Goal: Transaction & Acquisition: Purchase product/service

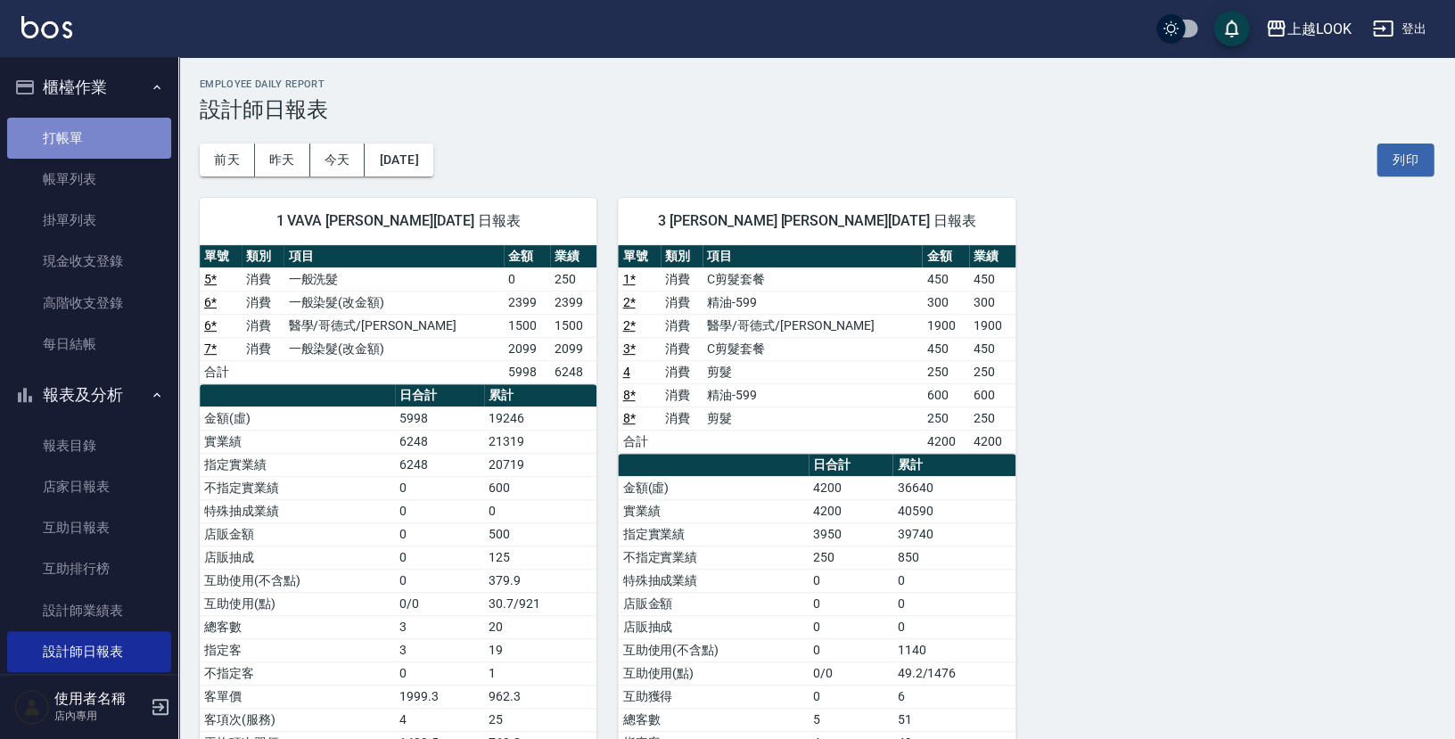
click at [101, 143] on link "打帳單" at bounding box center [89, 138] width 164 height 41
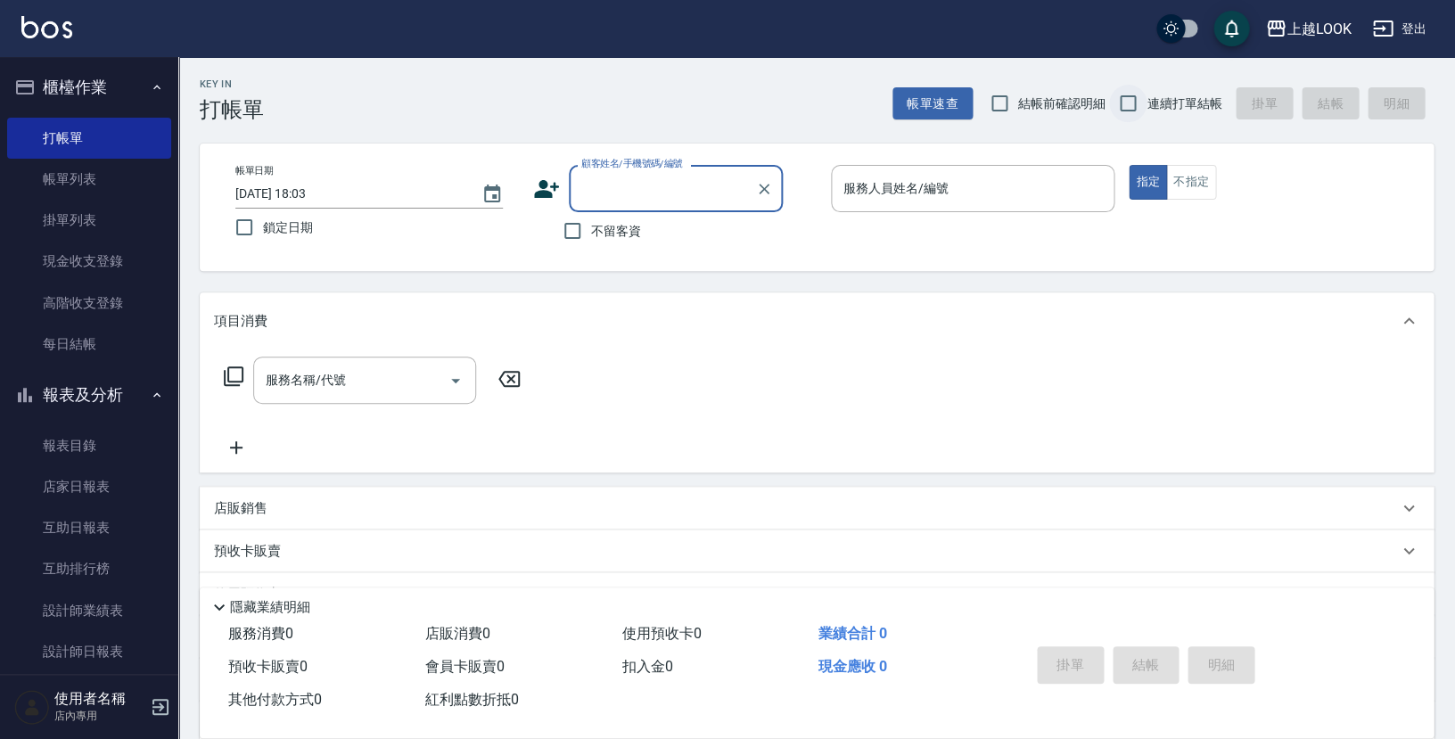
click at [1129, 104] on input "連續打單結帳" at bounding box center [1127, 103] width 37 height 37
checkbox input "true"
click at [576, 226] on input "不留客資" at bounding box center [572, 230] width 37 height 37
checkbox input "true"
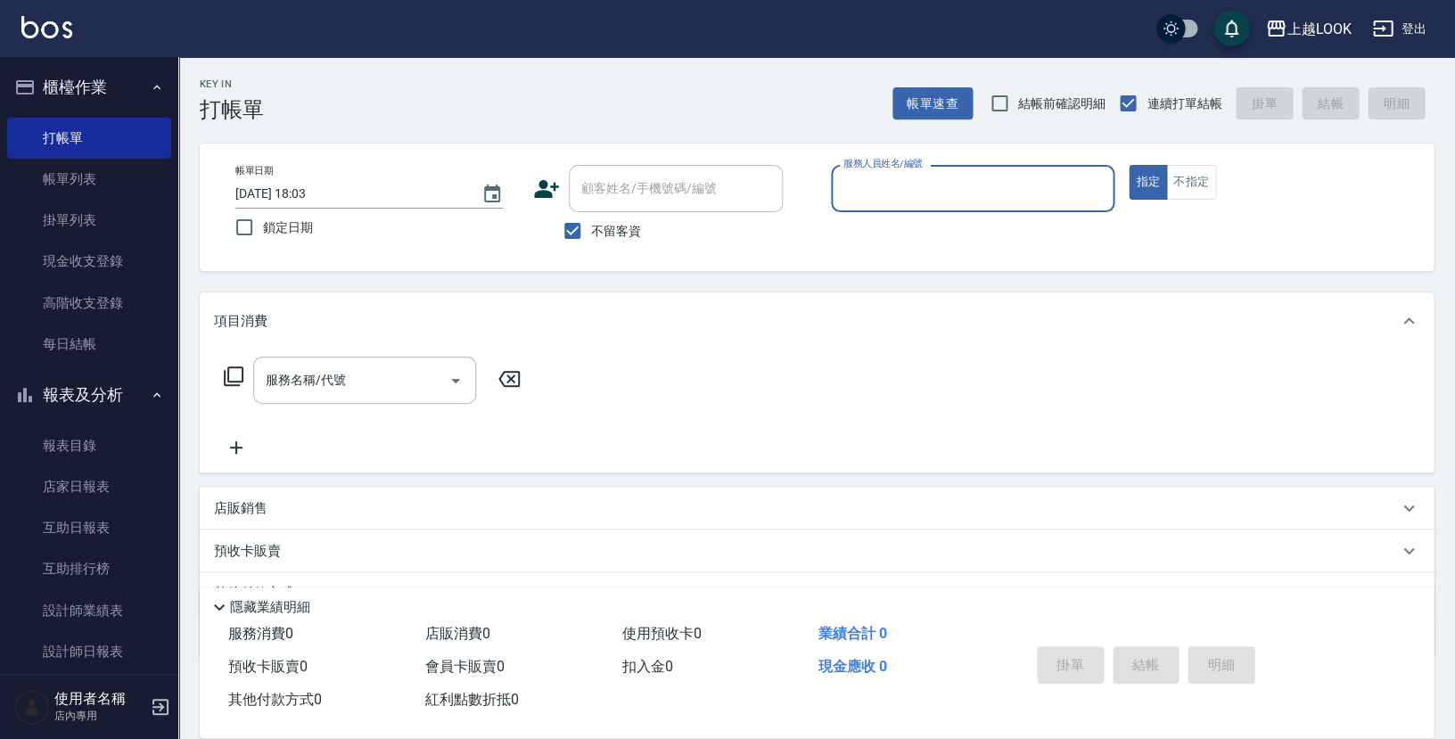
click at [861, 188] on input "服務人員姓名/編號" at bounding box center [972, 188] width 267 height 31
type input "張浩榕-2"
type button "true"
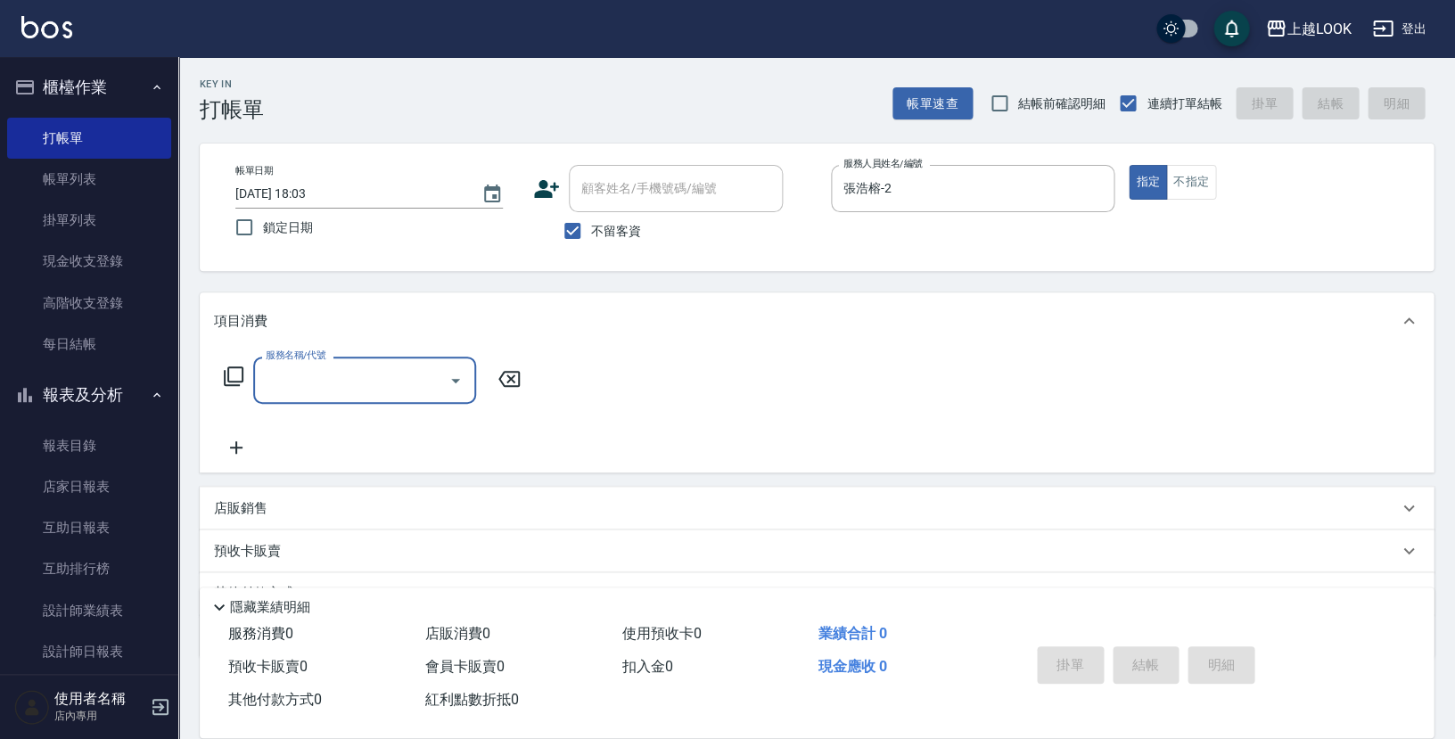
click at [227, 370] on icon at bounding box center [234, 376] width 20 height 20
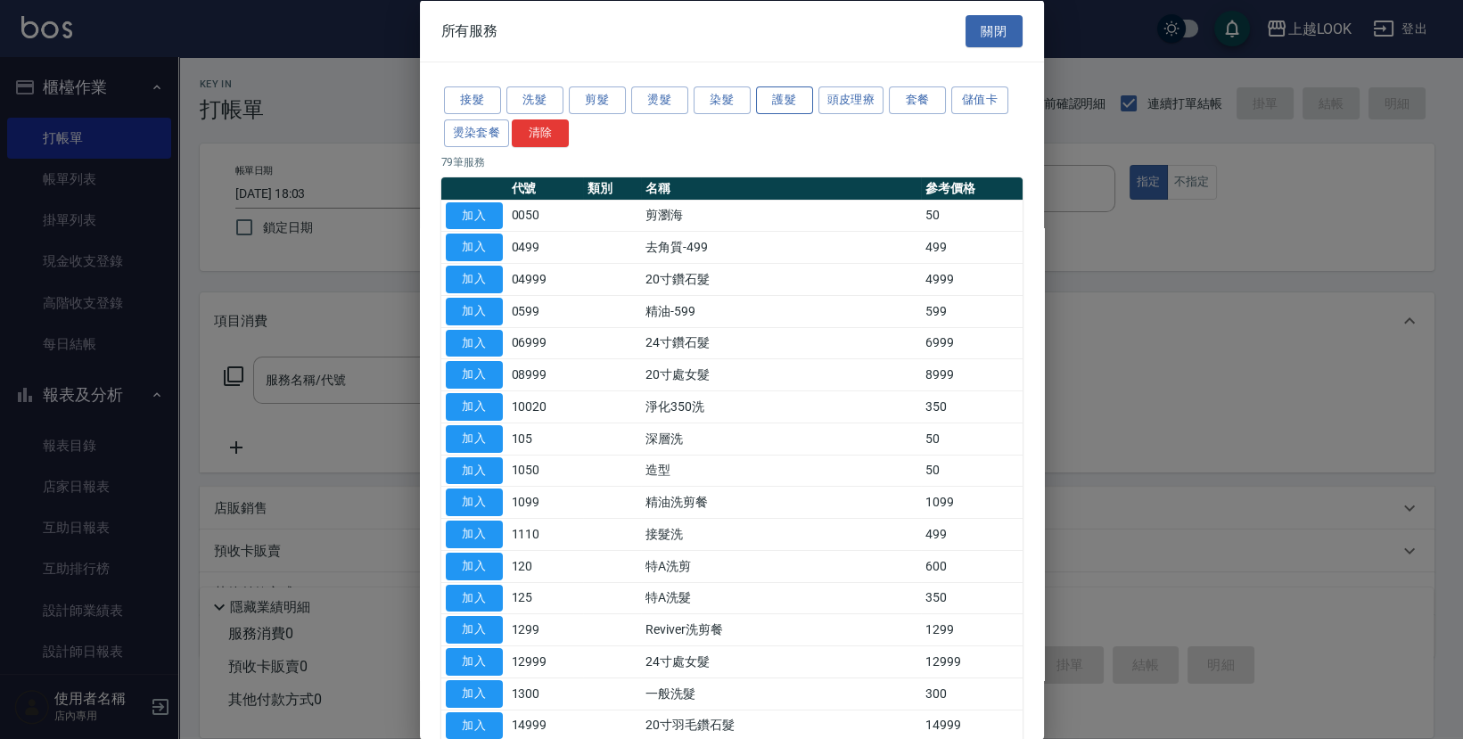
click at [787, 97] on button "護髮" at bounding box center [784, 100] width 57 height 28
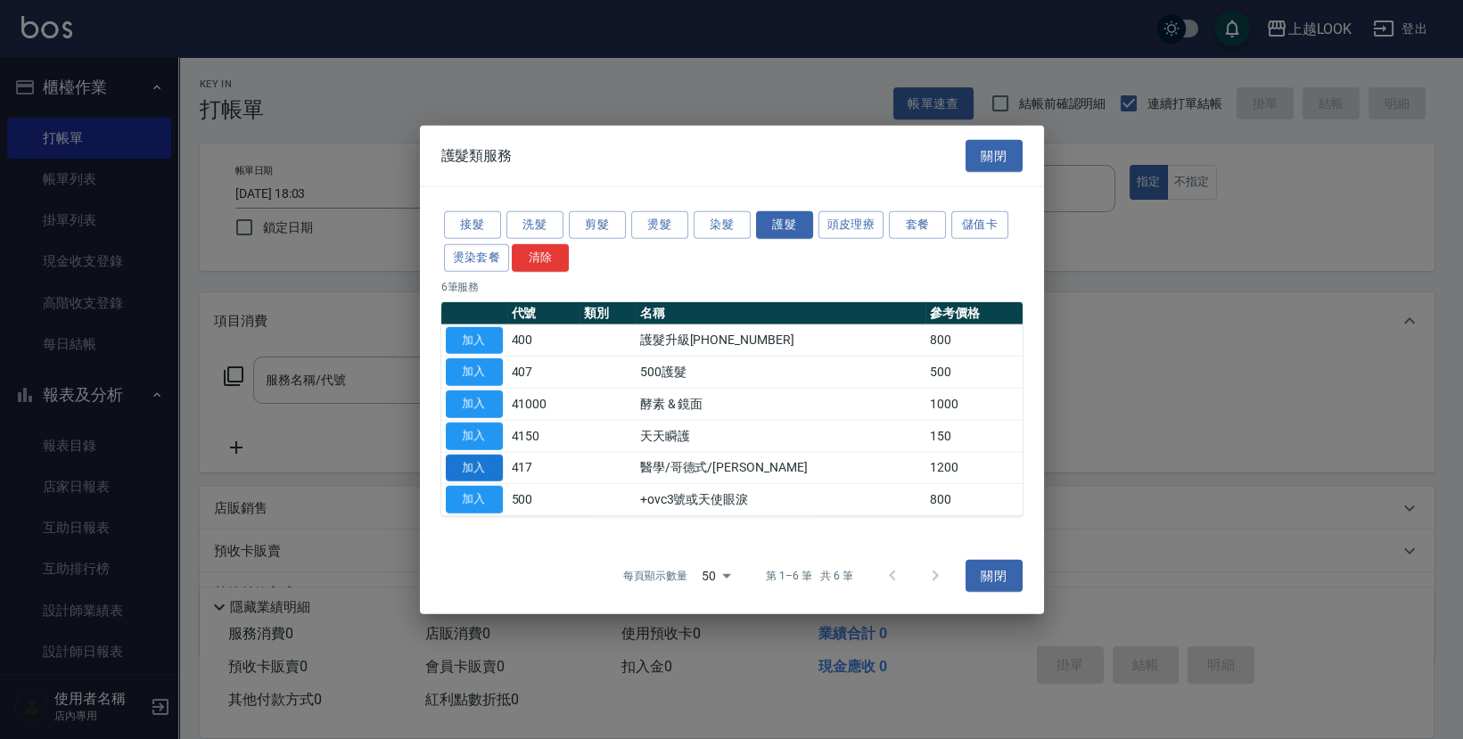
click at [475, 470] on button "加入" at bounding box center [474, 468] width 57 height 28
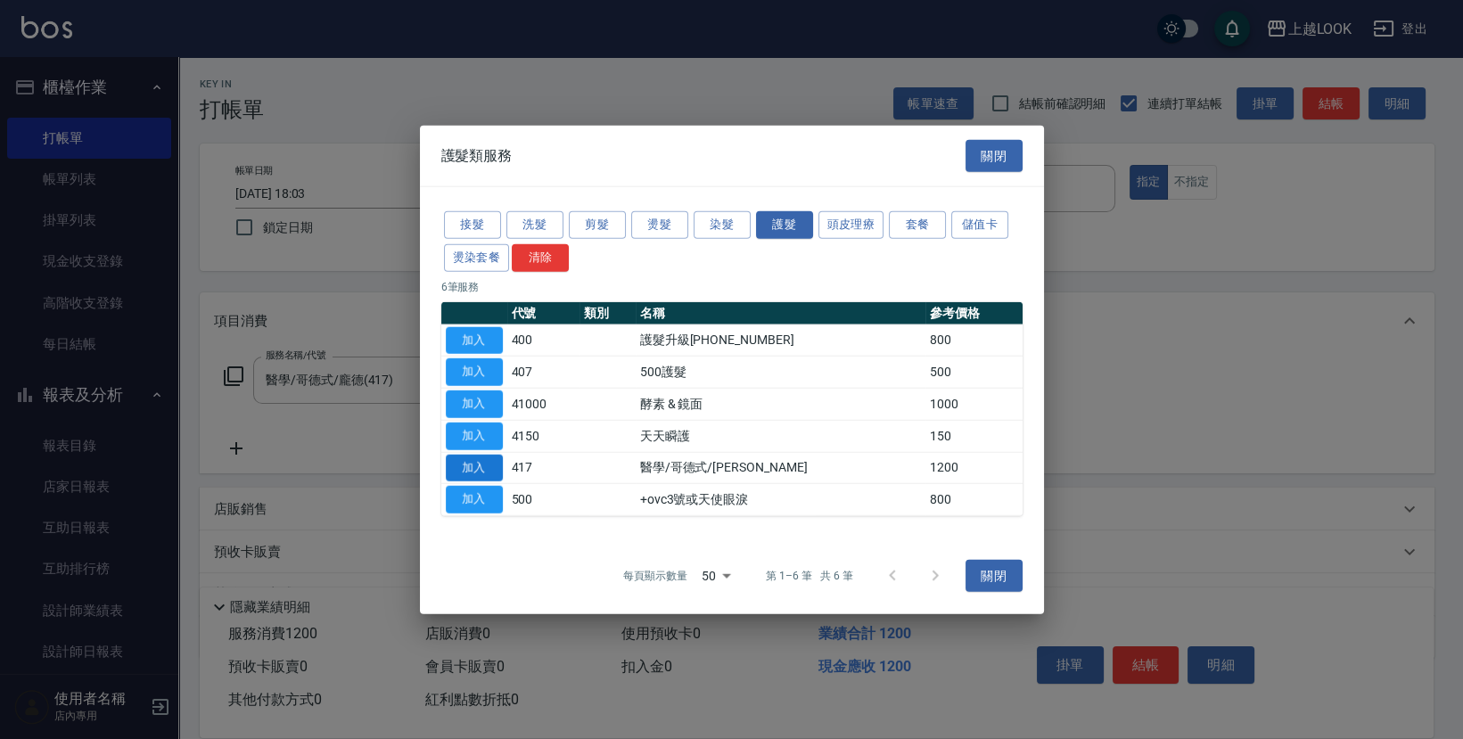
type input "醫學/哥德式/龐德(417)"
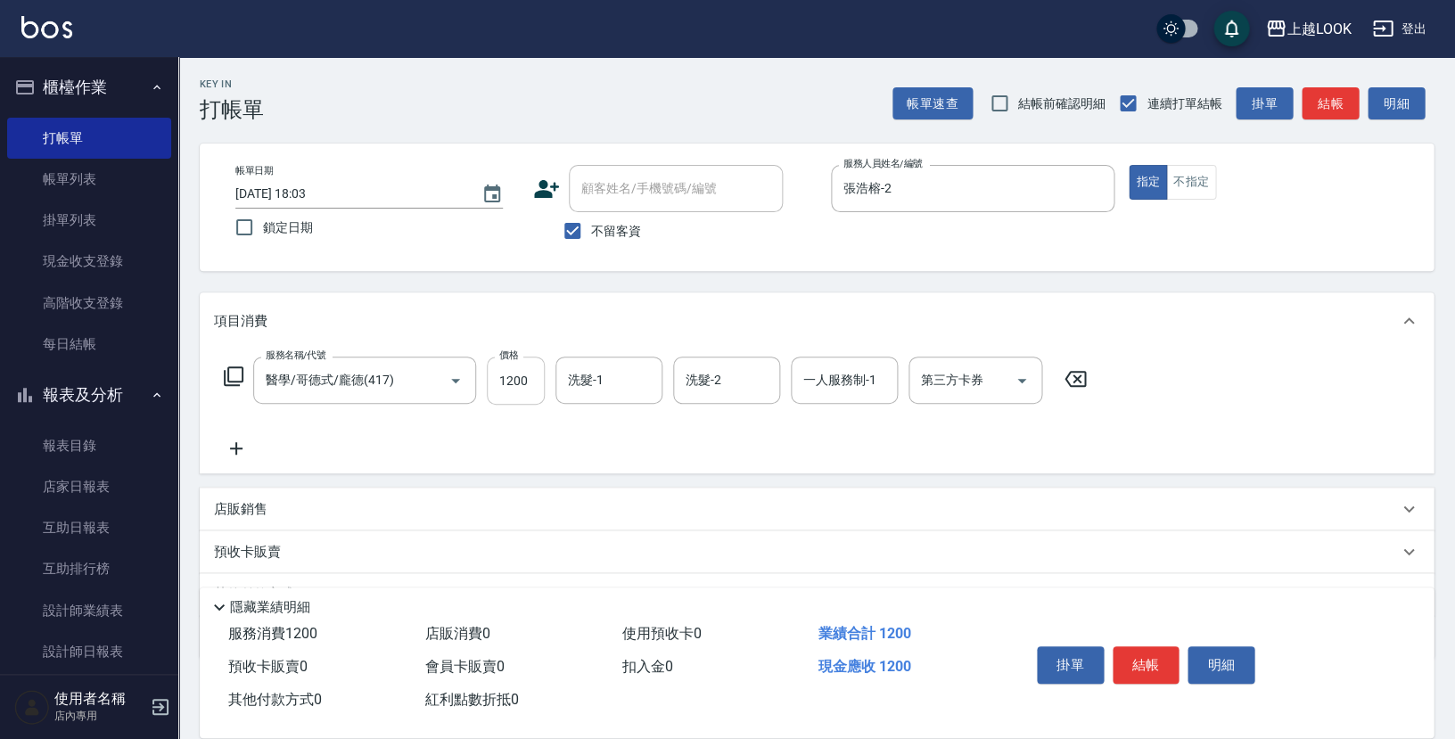
click at [529, 380] on input "1200" at bounding box center [516, 381] width 58 height 48
type input "1950"
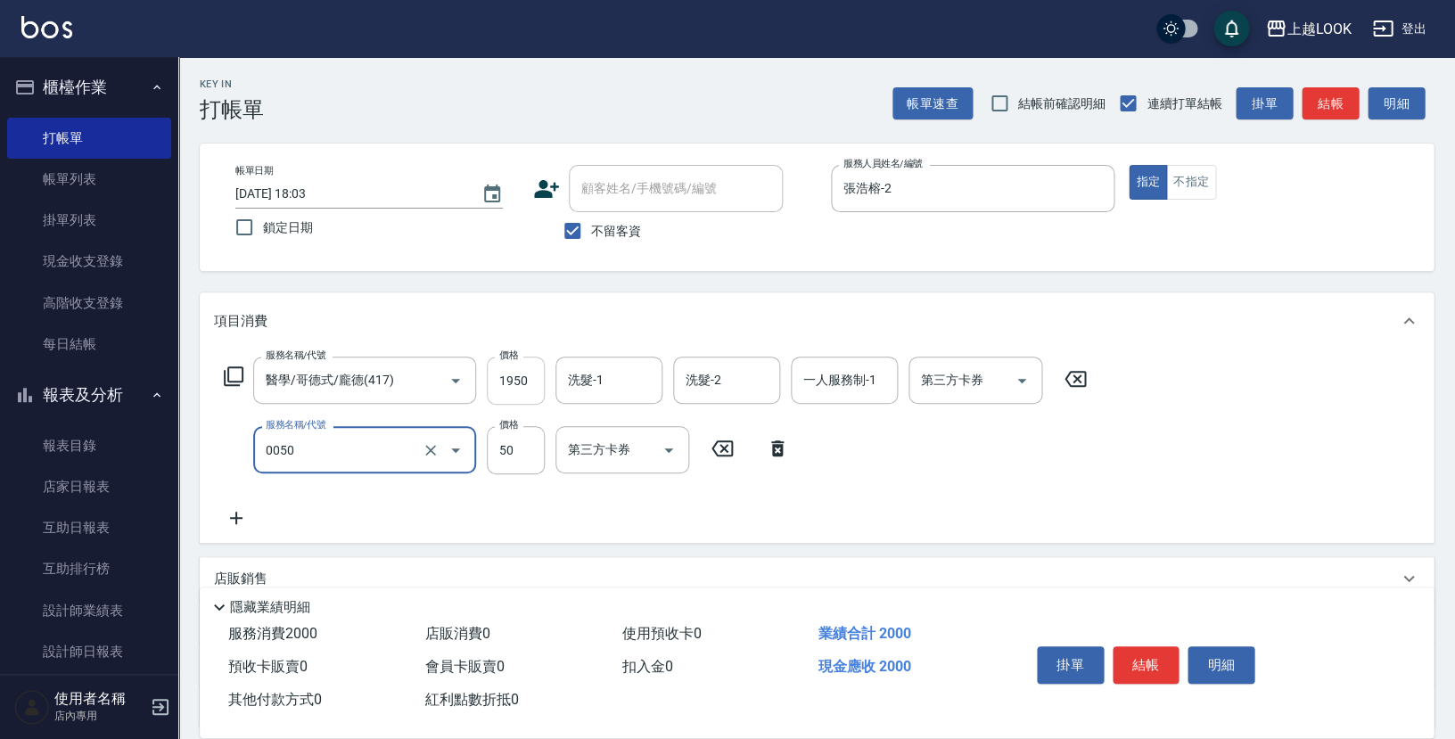
type input "剪瀏海(0050)"
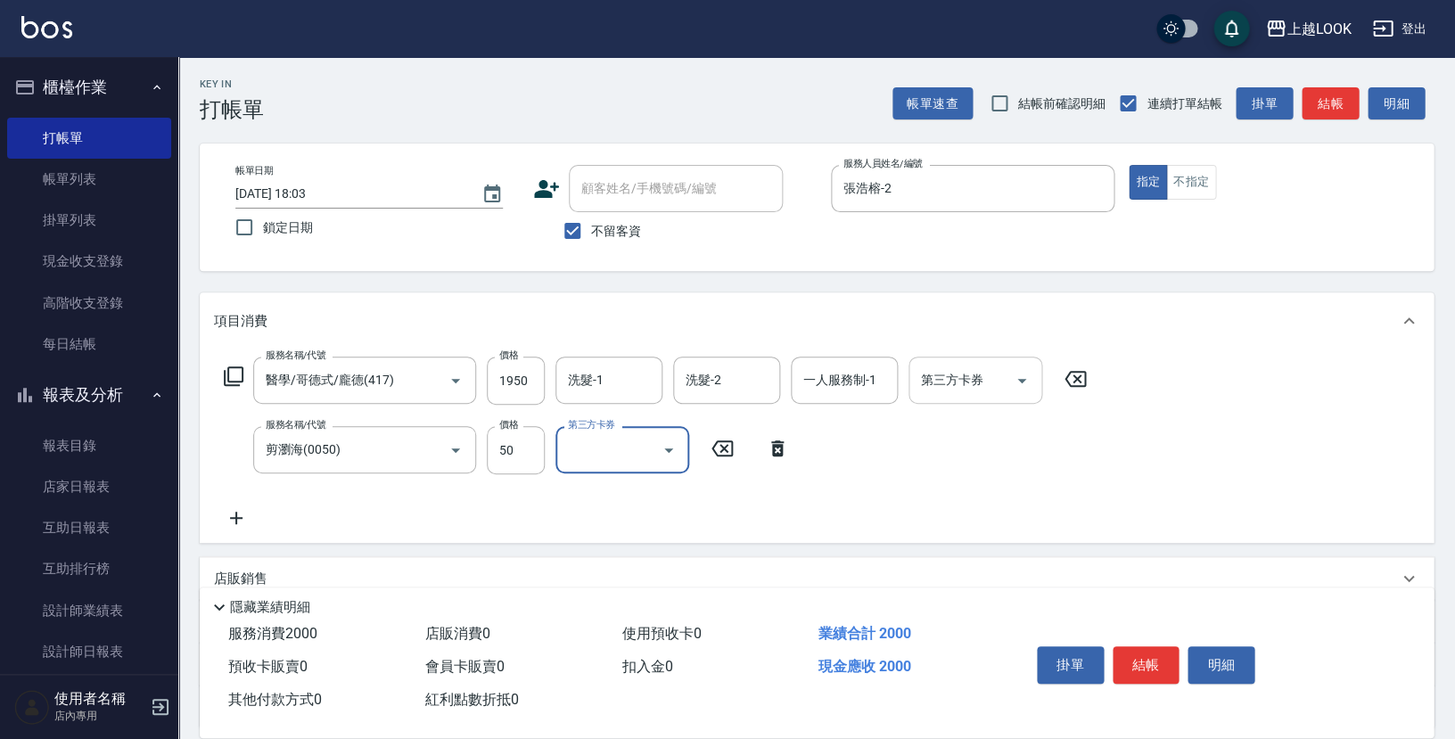
click at [1022, 379] on icon "Open" at bounding box center [1021, 381] width 9 height 4
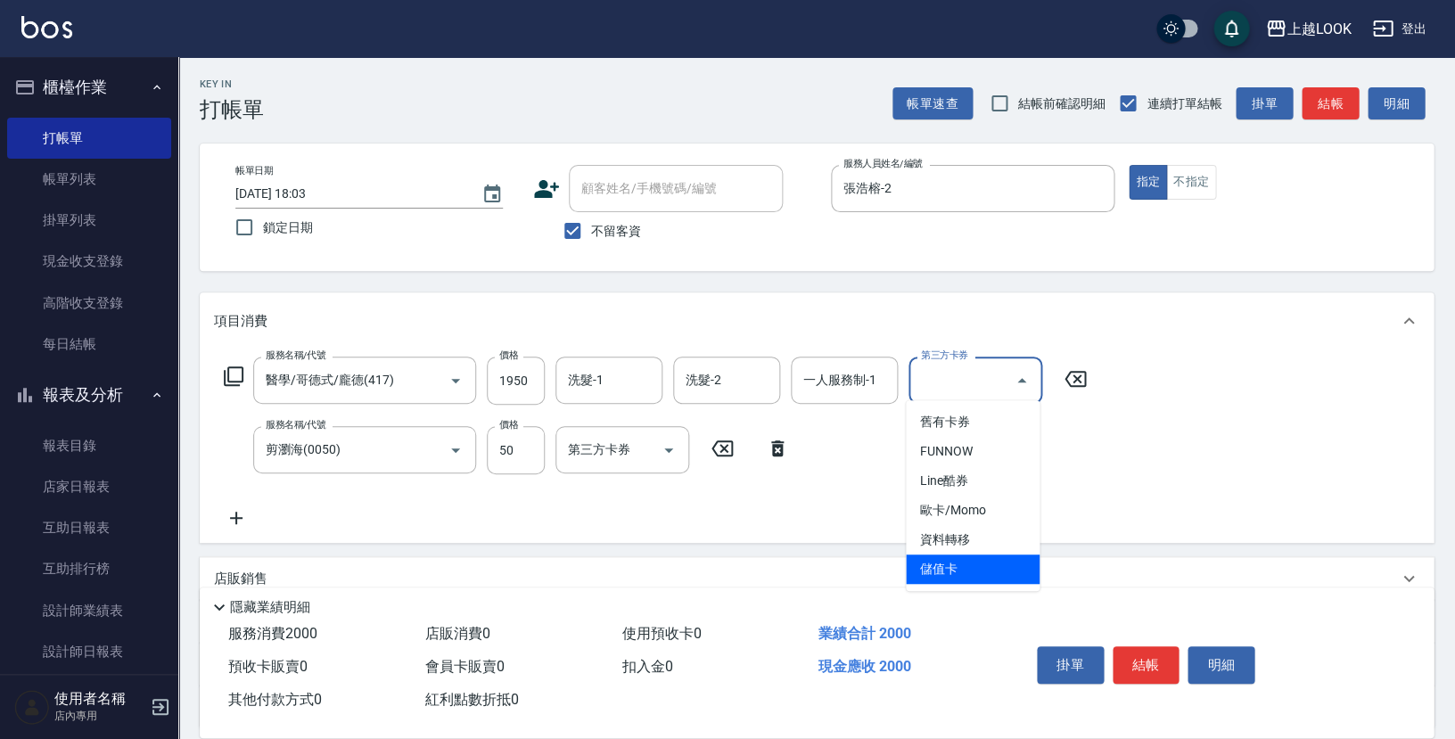
click at [991, 564] on span "儲值卡" at bounding box center [973, 569] width 134 height 29
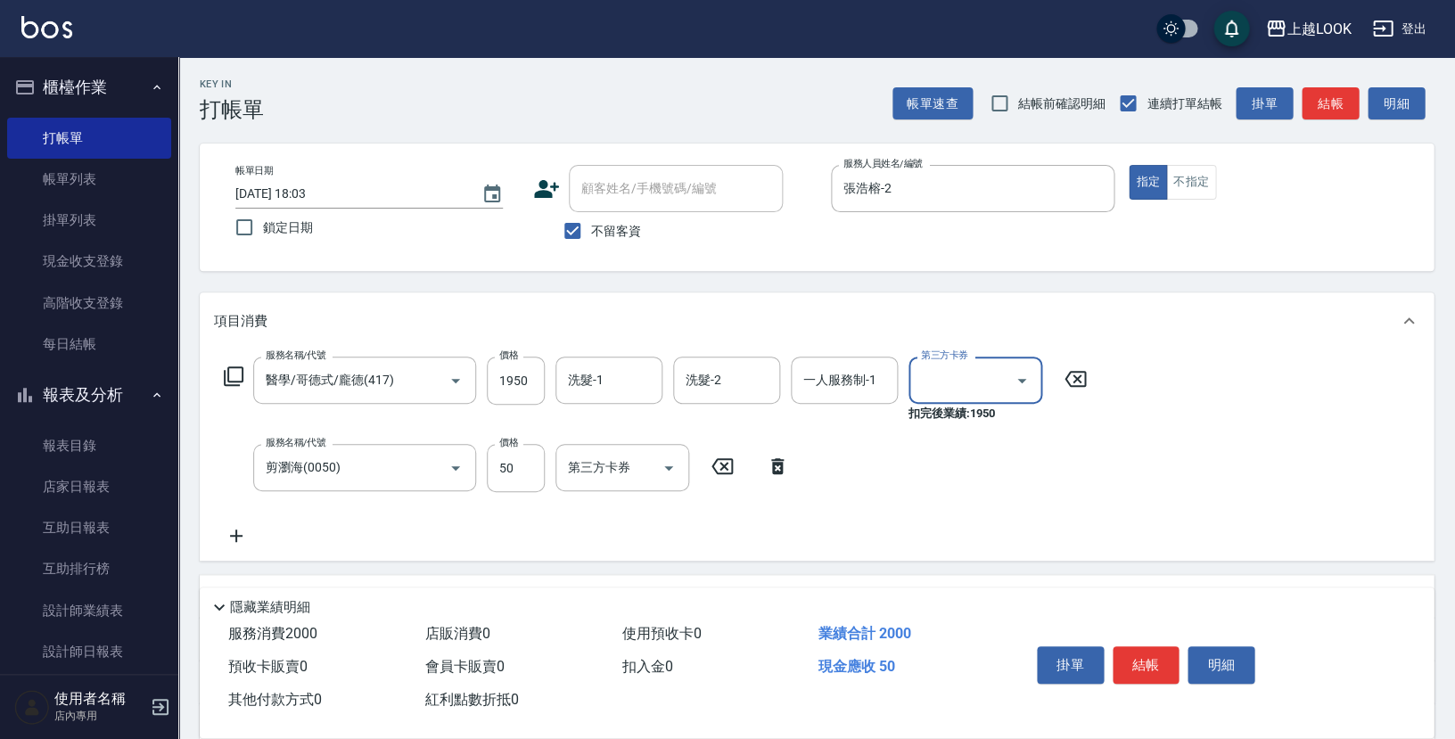
type input "儲值卡"
click at [1147, 665] on button "結帳" at bounding box center [1146, 664] width 67 height 37
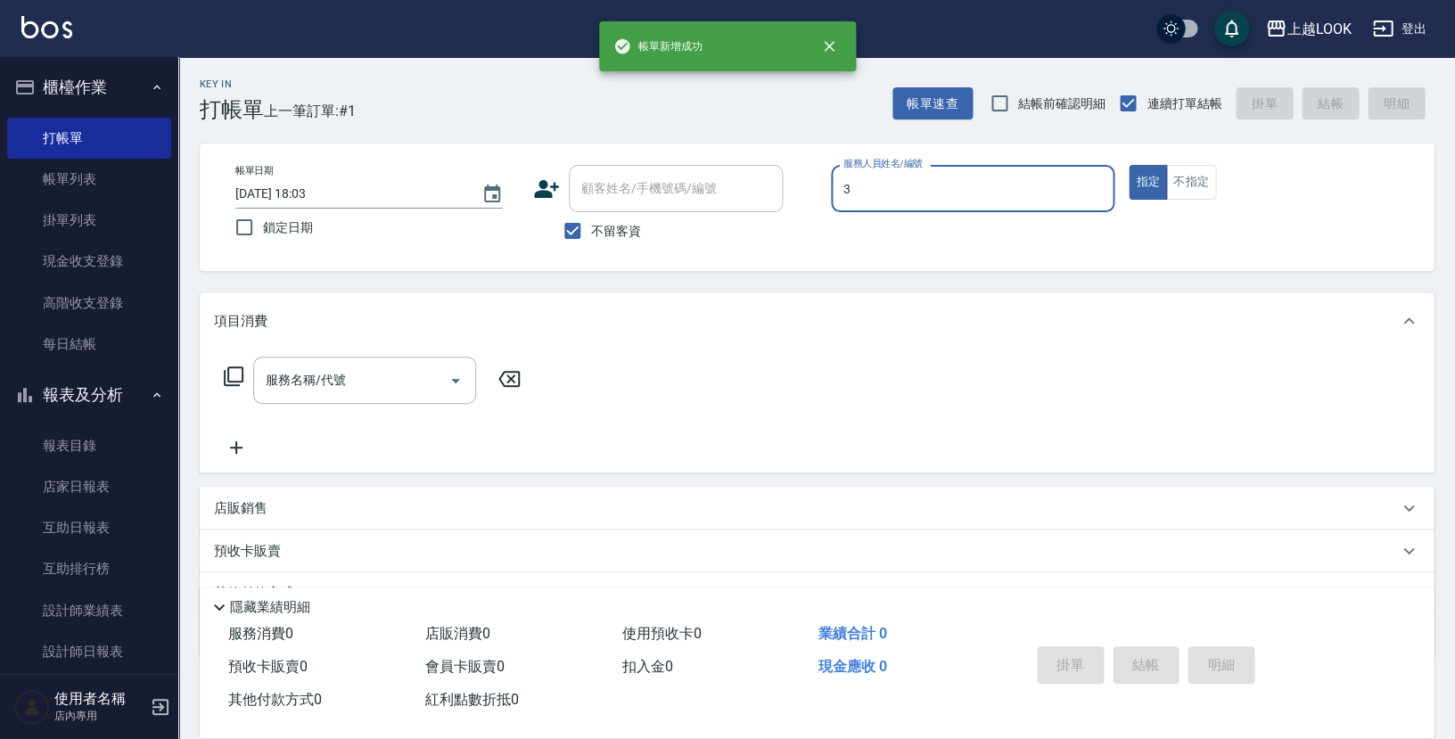
type input "[PERSON_NAME]-3"
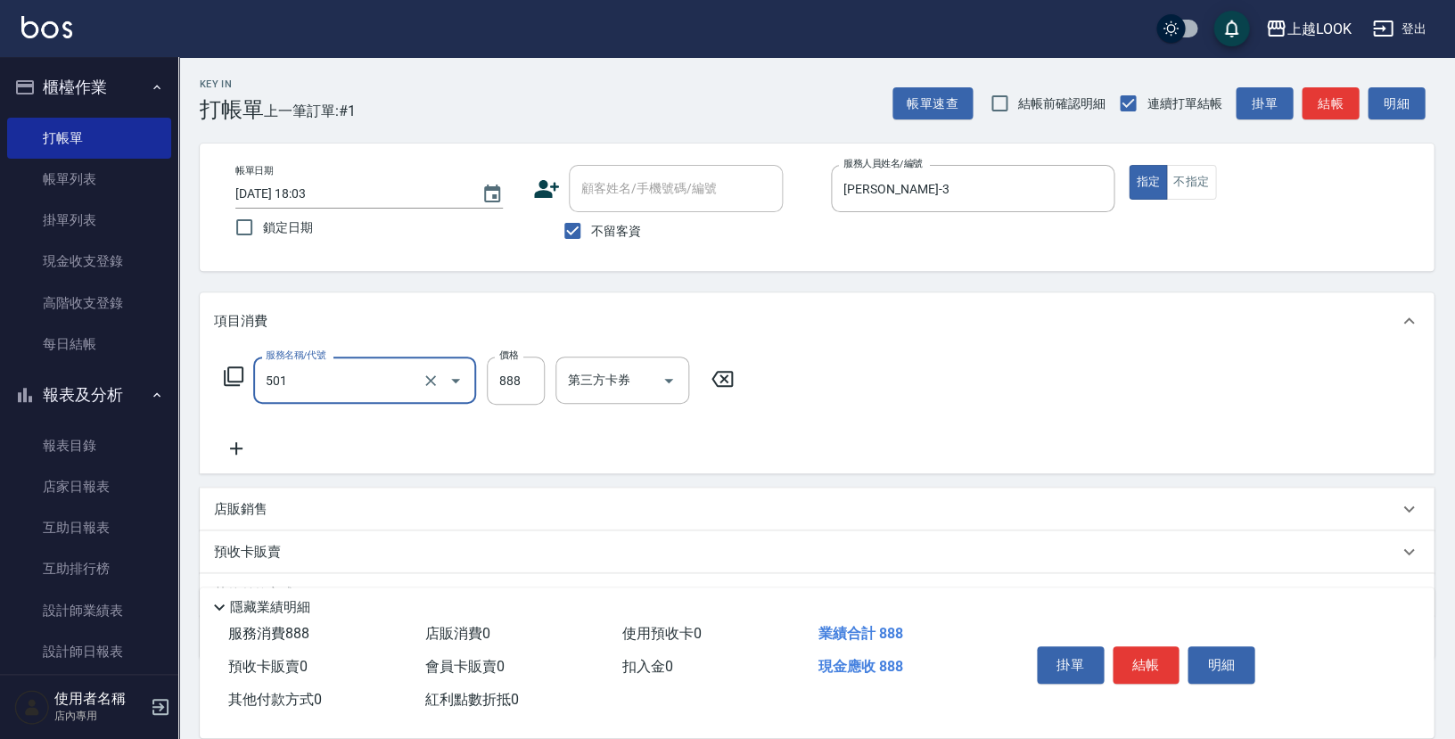
type input "一般染髮(改金額)(501)"
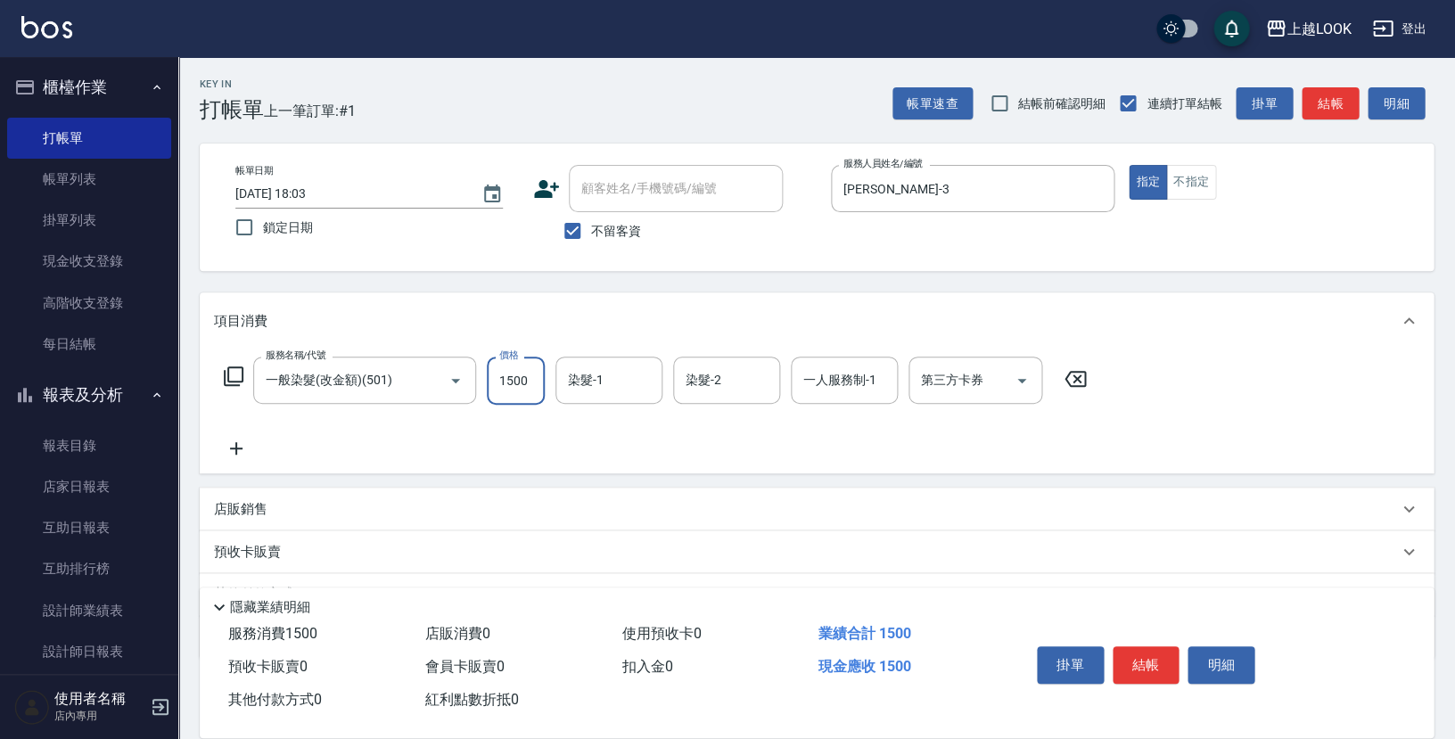
type input "1500"
click at [1161, 660] on button "結帳" at bounding box center [1146, 664] width 67 height 37
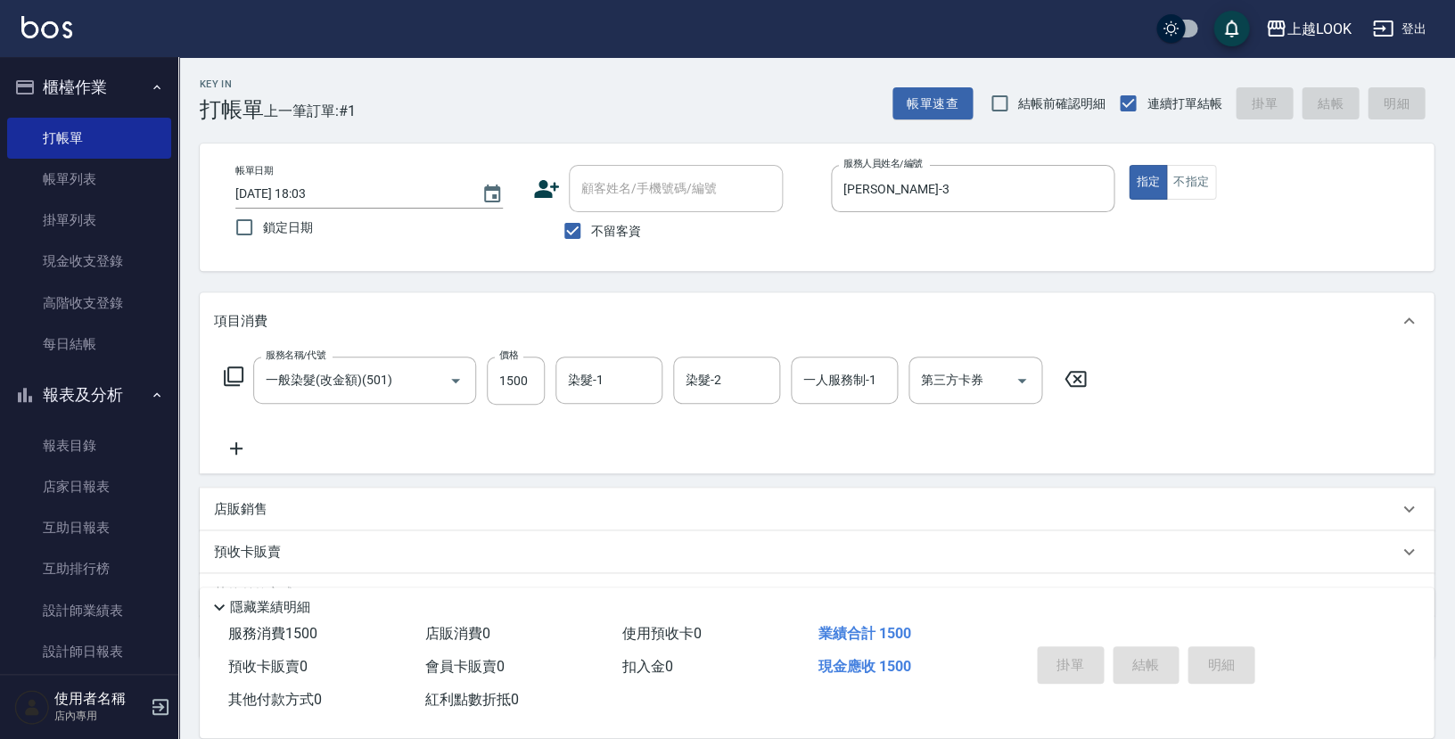
type input "[DATE] 18:04"
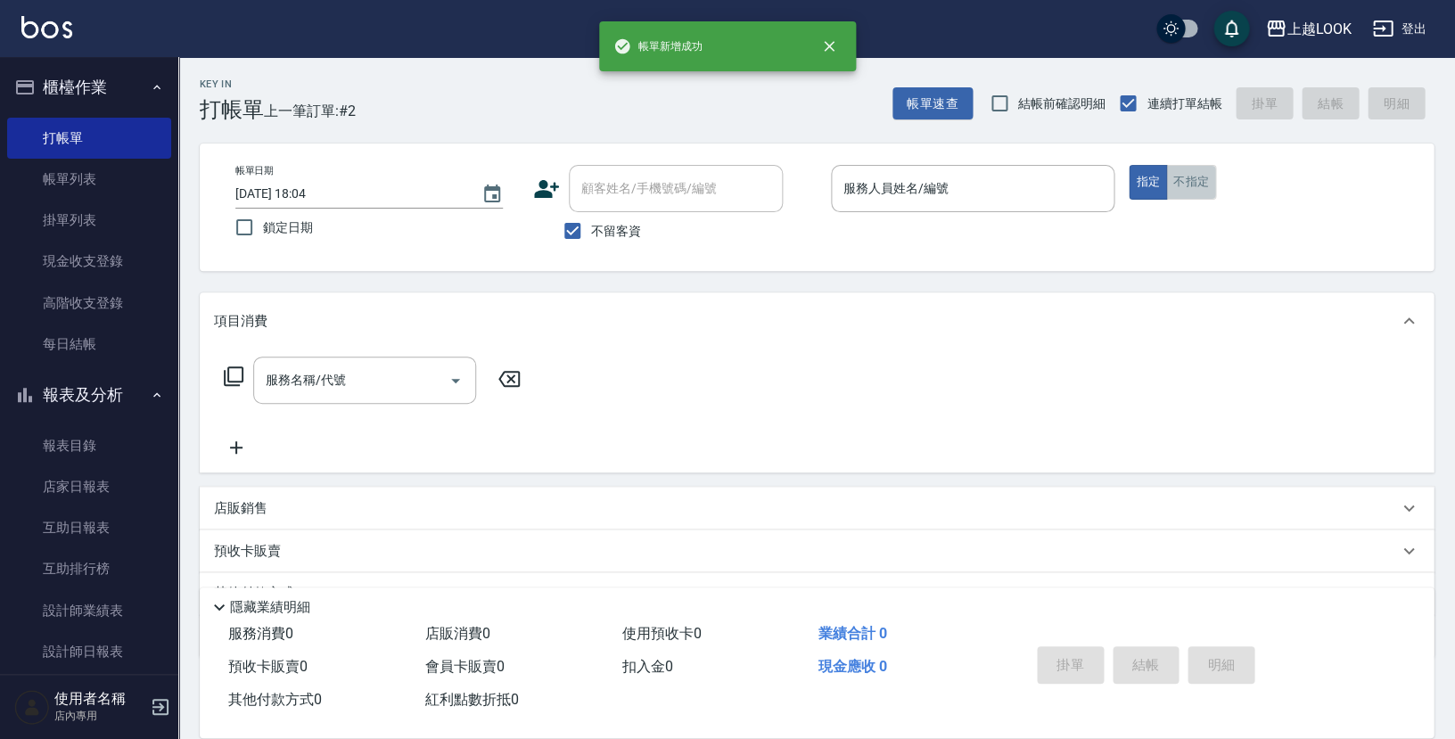
click at [1201, 186] on button "不指定" at bounding box center [1191, 182] width 50 height 35
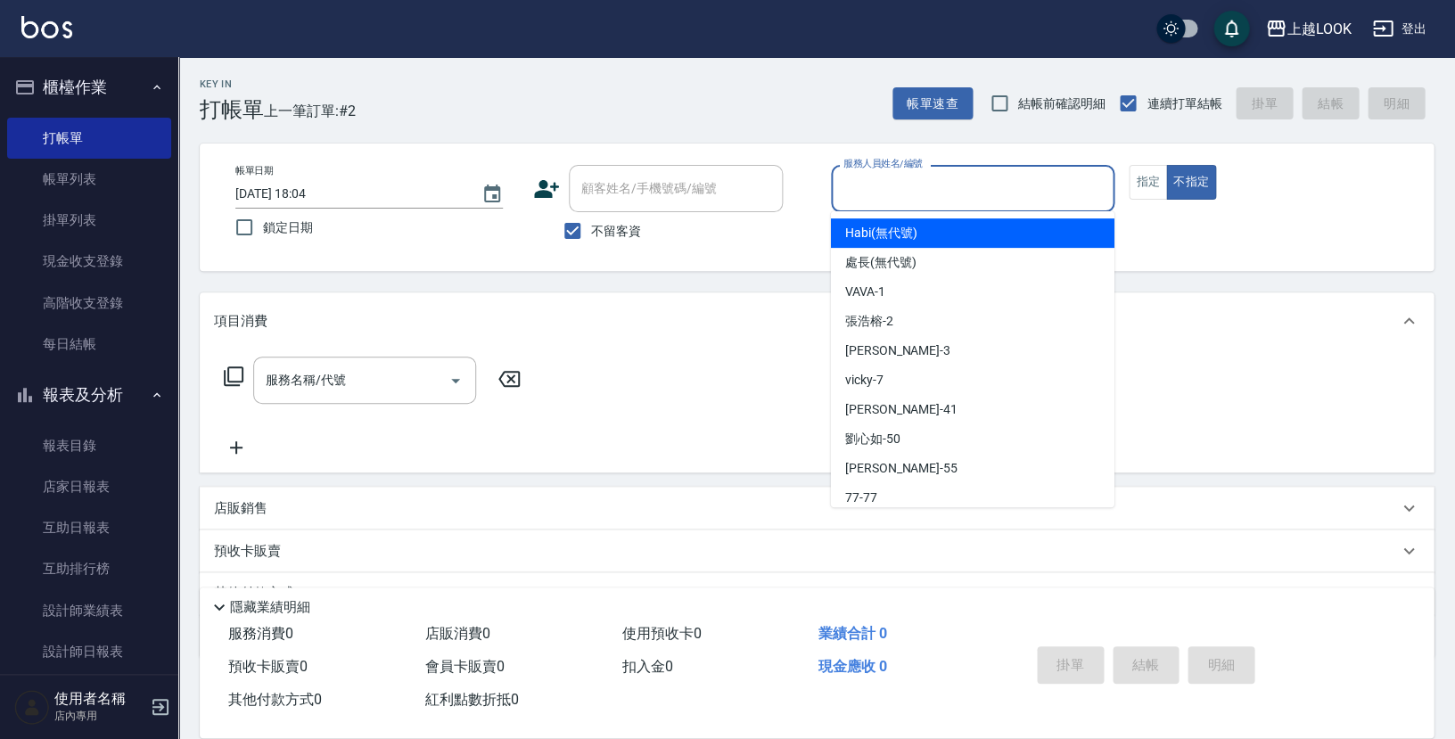
click at [1035, 178] on input "服務人員姓名/編號" at bounding box center [972, 188] width 267 height 31
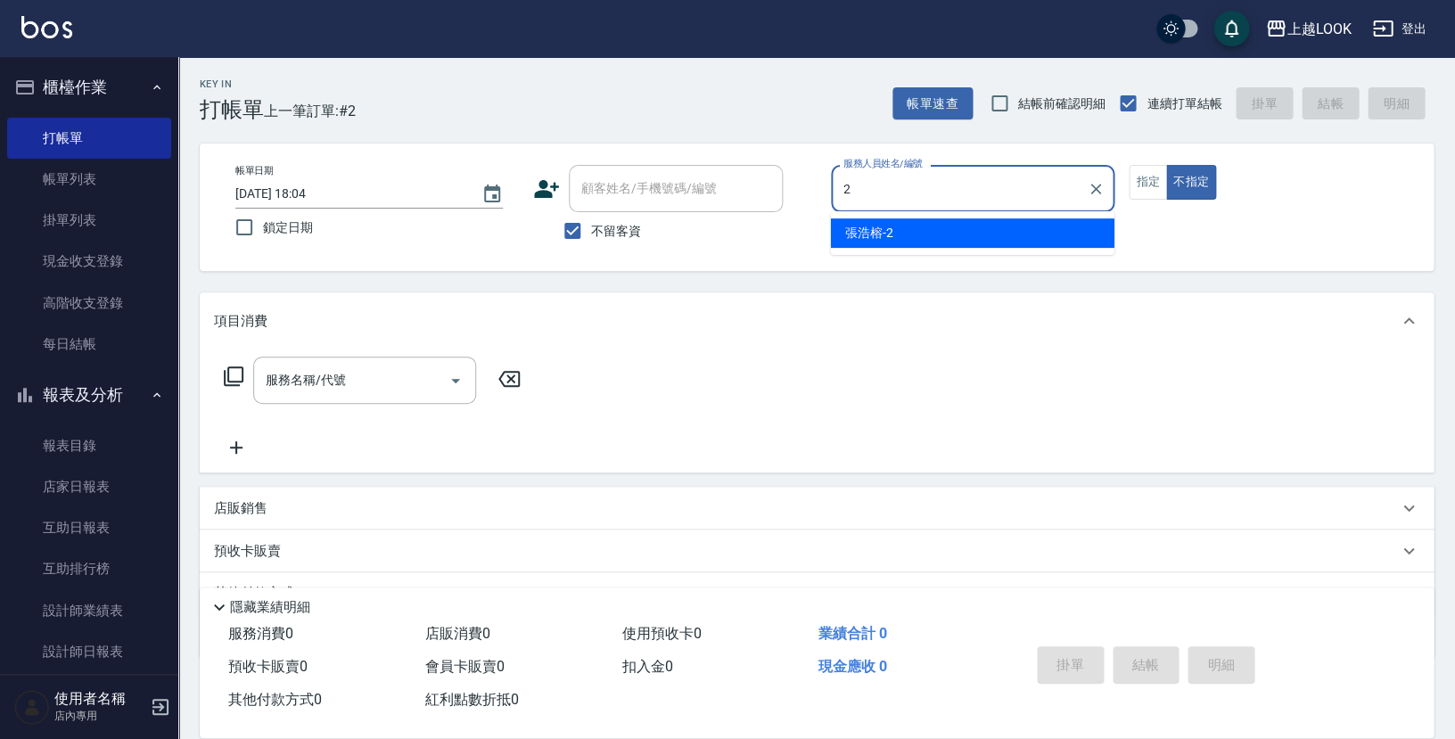
type input "張浩榕-2"
type button "false"
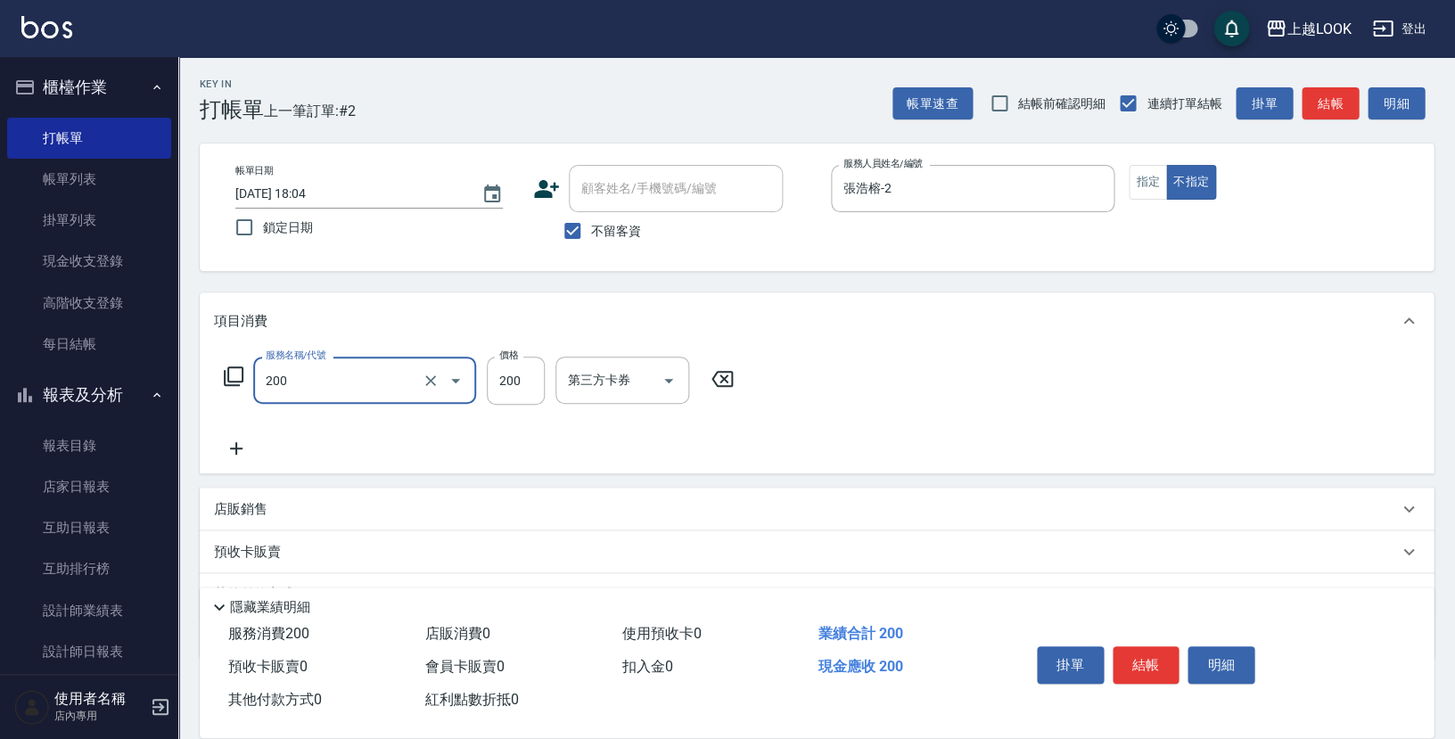
type input "剪髮(200)"
type input "250"
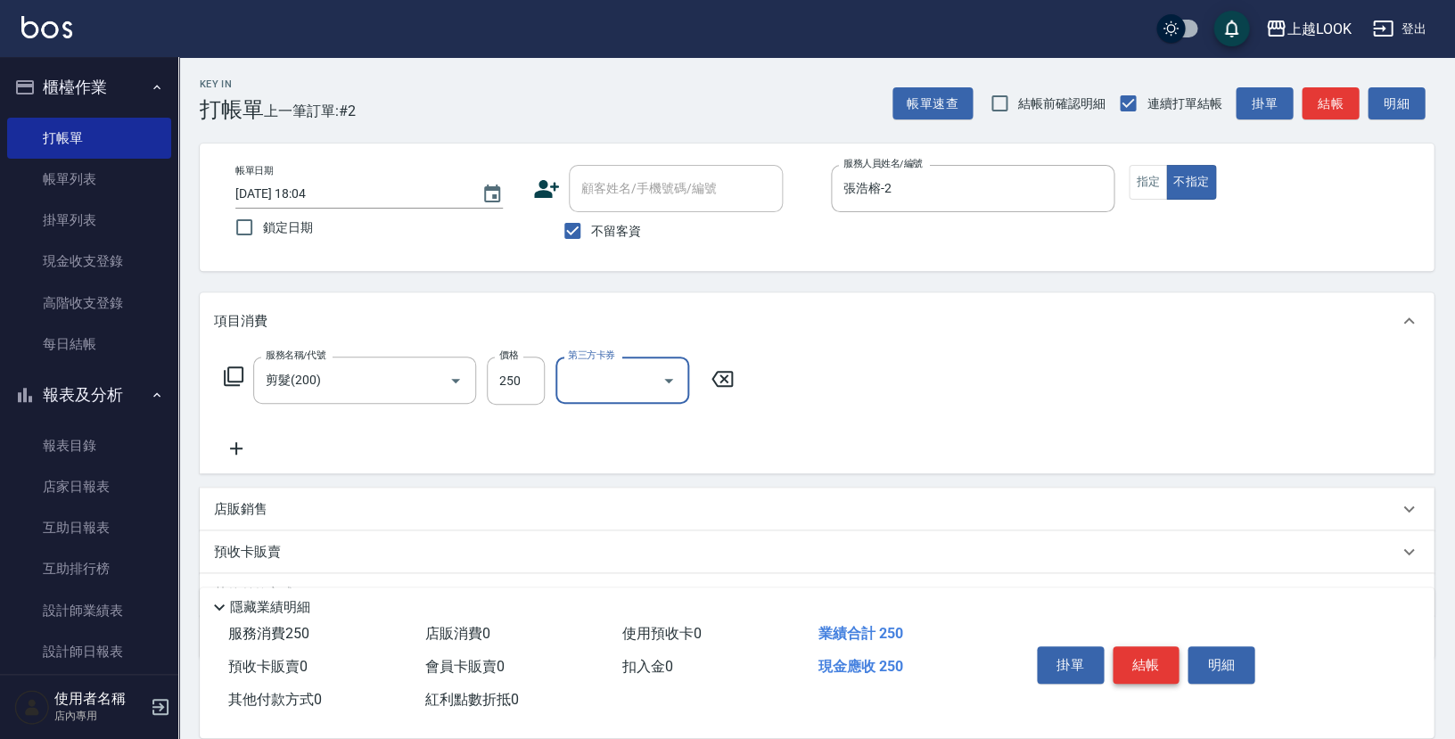
click at [1140, 657] on button "結帳" at bounding box center [1146, 664] width 67 height 37
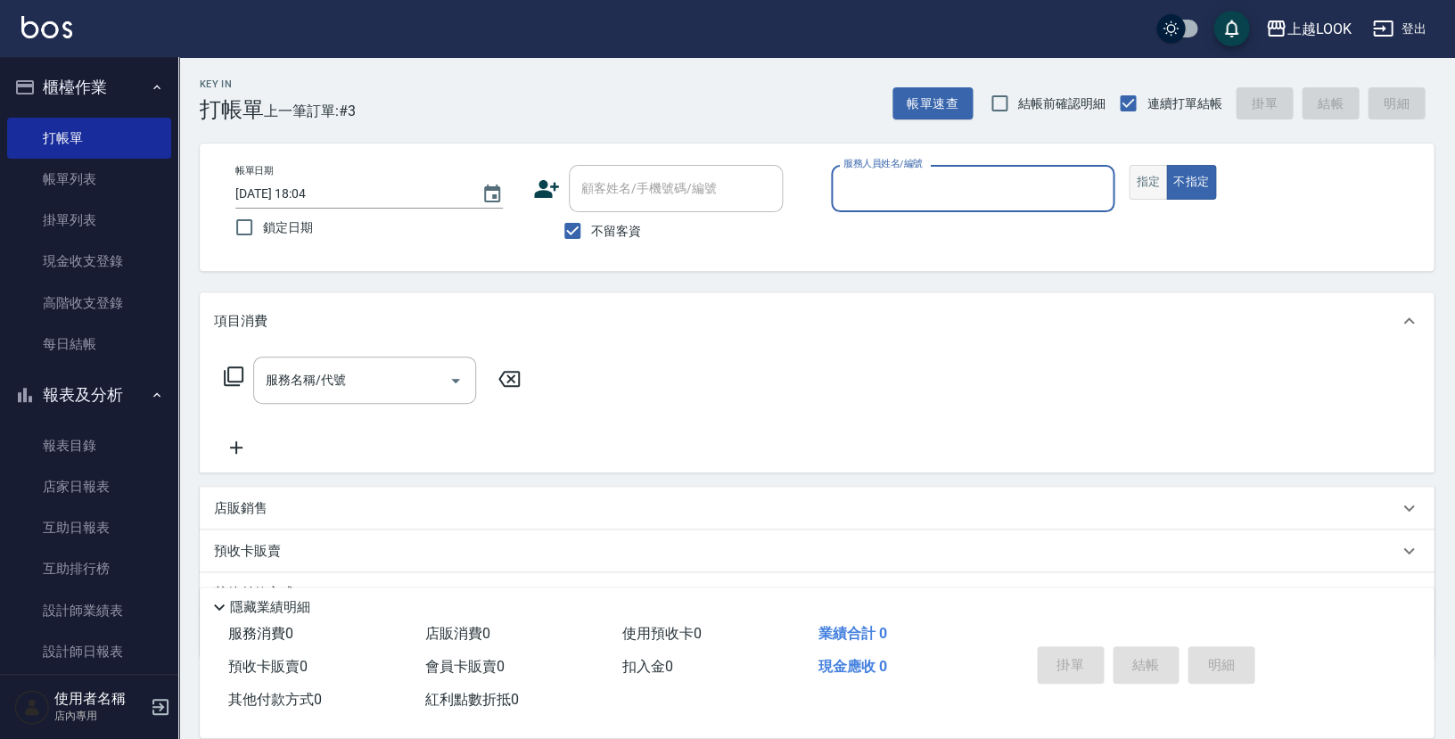
click at [1145, 191] on button "指定" at bounding box center [1148, 182] width 38 height 35
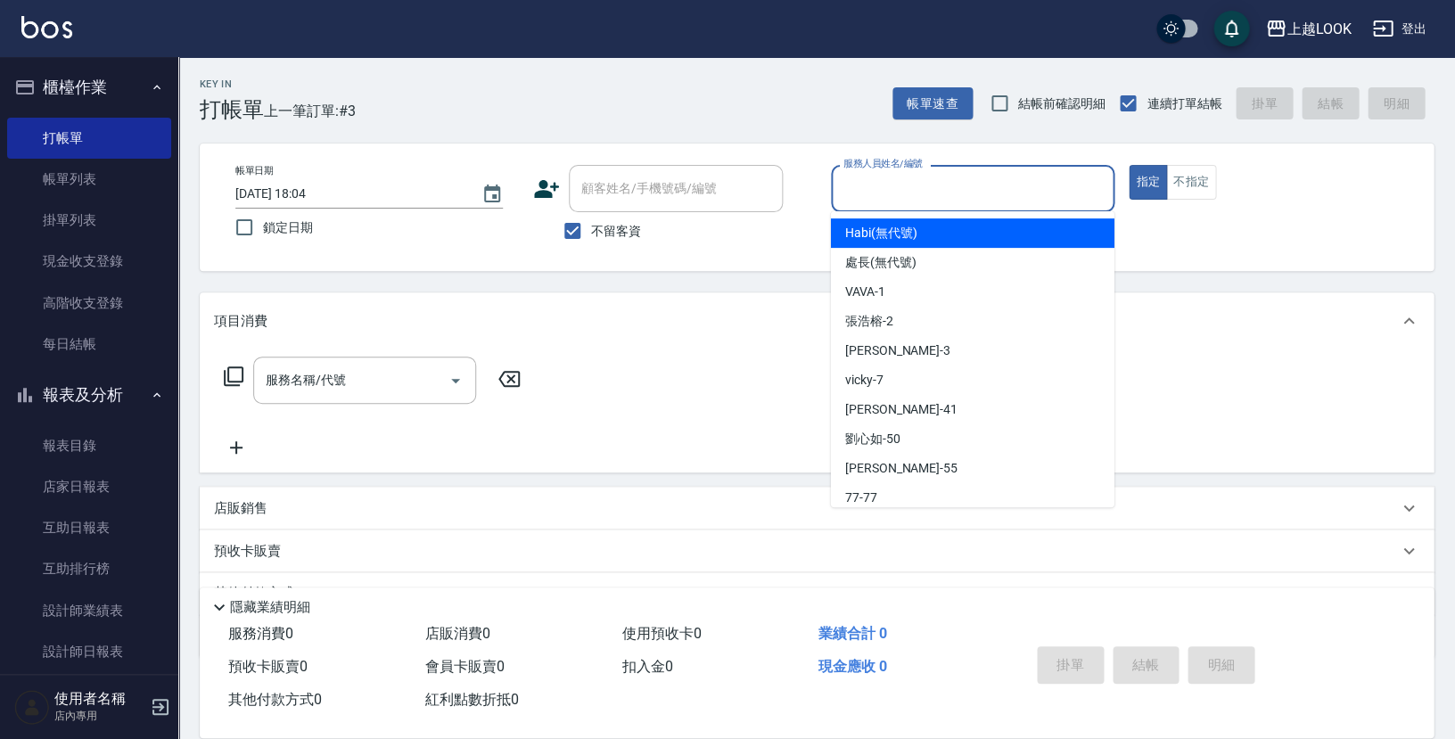
click at [1049, 180] on input "服務人員姓名/編號" at bounding box center [972, 188] width 267 height 31
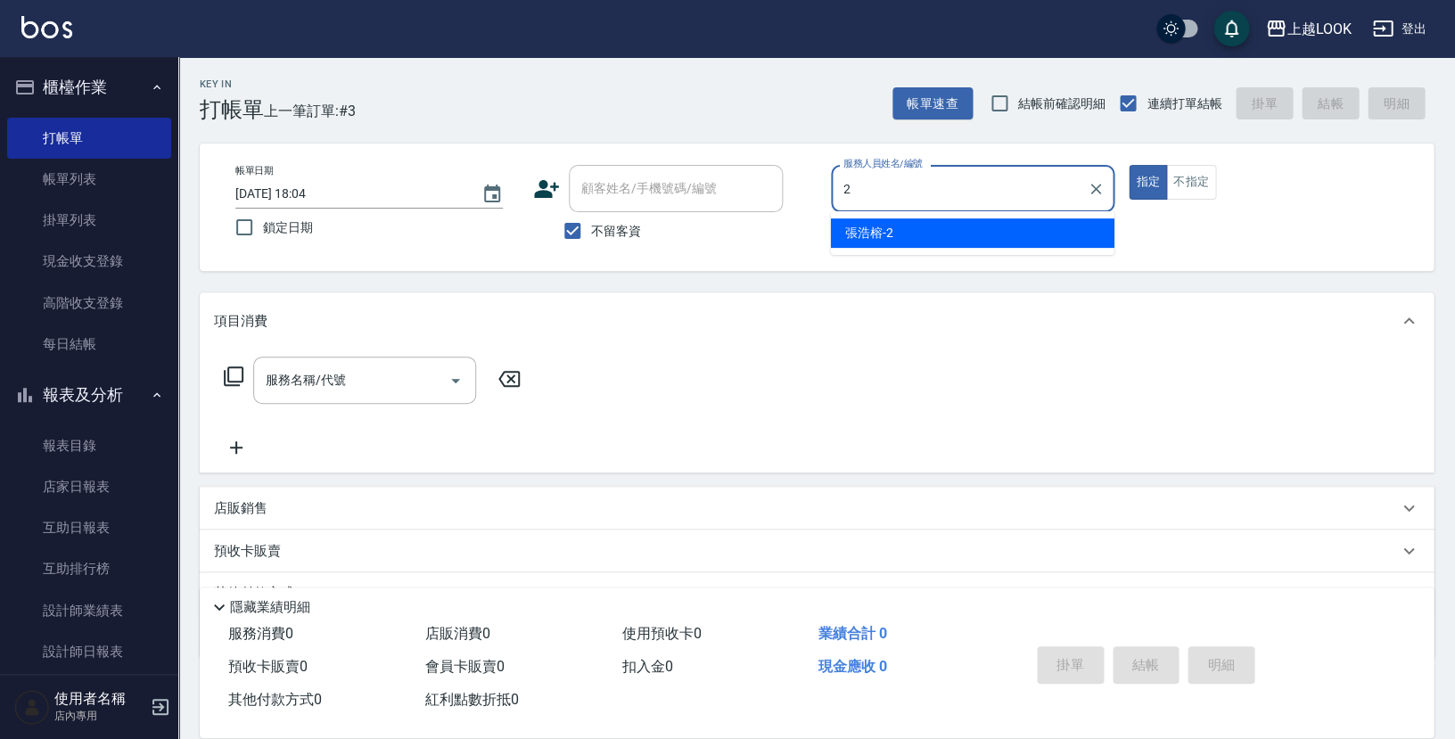
type input "張浩榕-2"
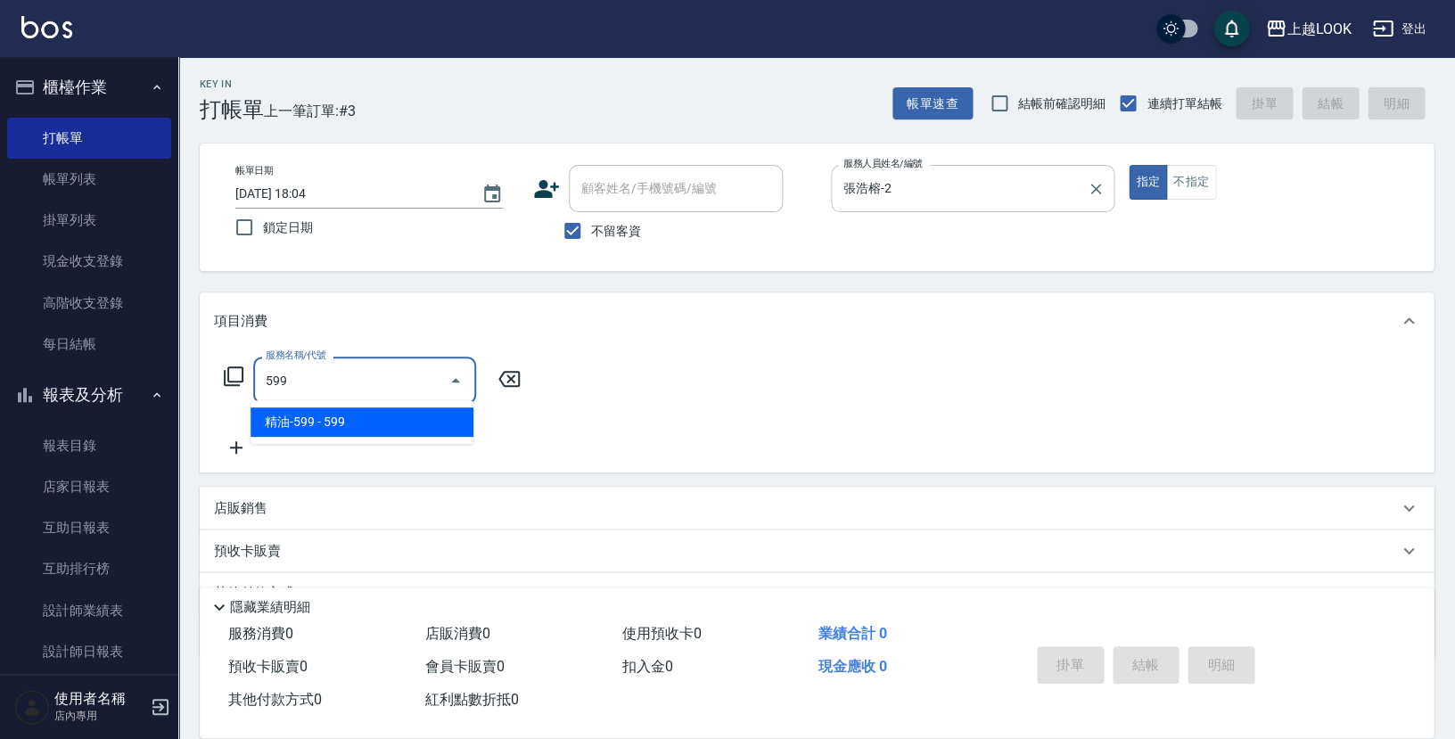
type input "精油-599(0599)"
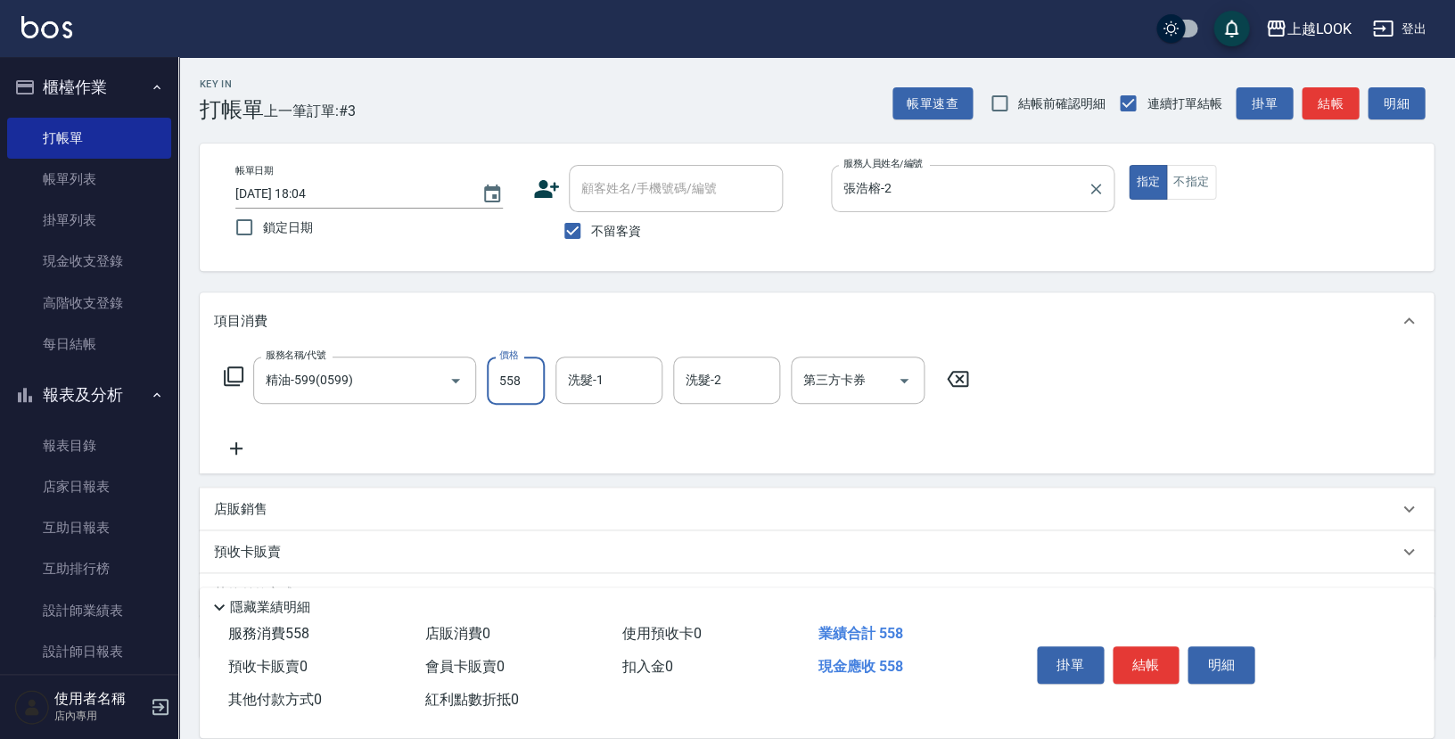
type input "558"
click at [240, 446] on icon at bounding box center [236, 448] width 45 height 21
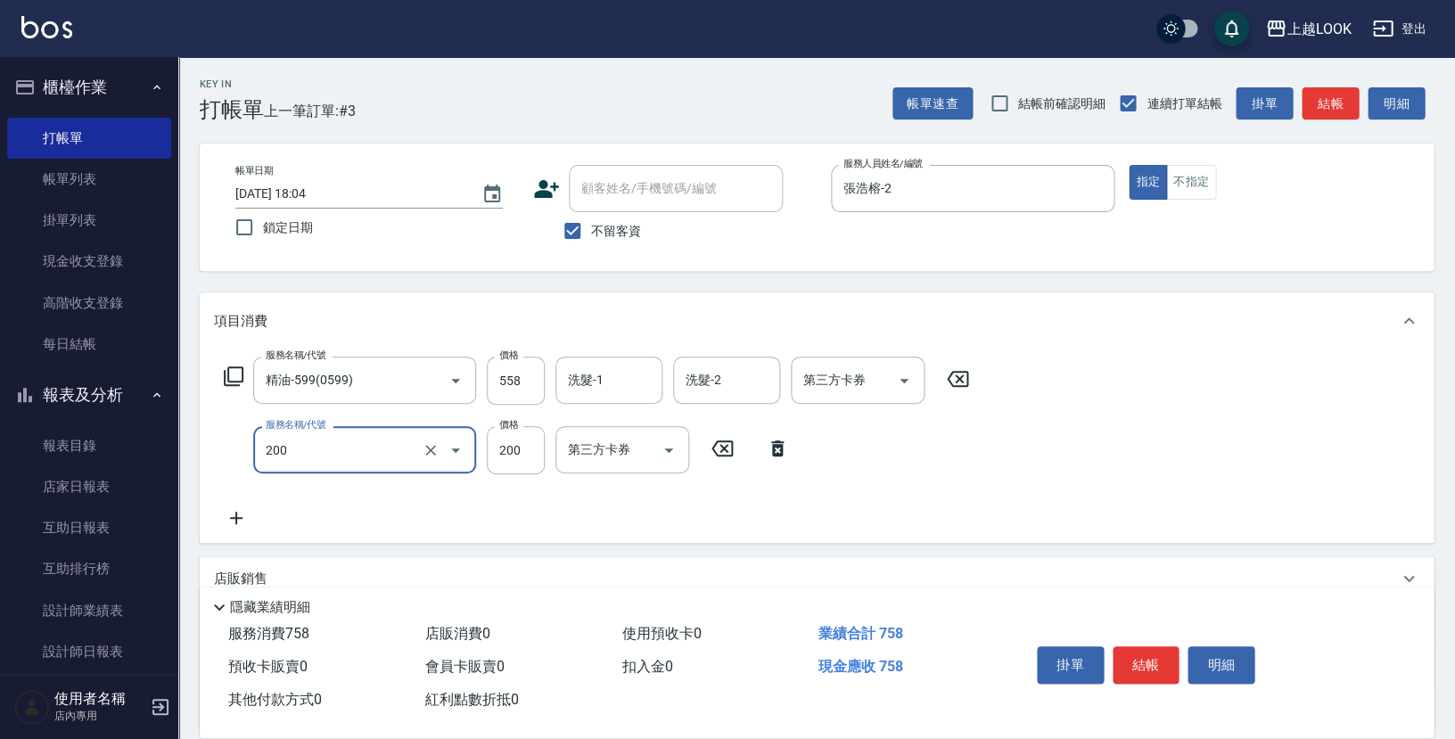
type input "剪髮(200)"
type input "442"
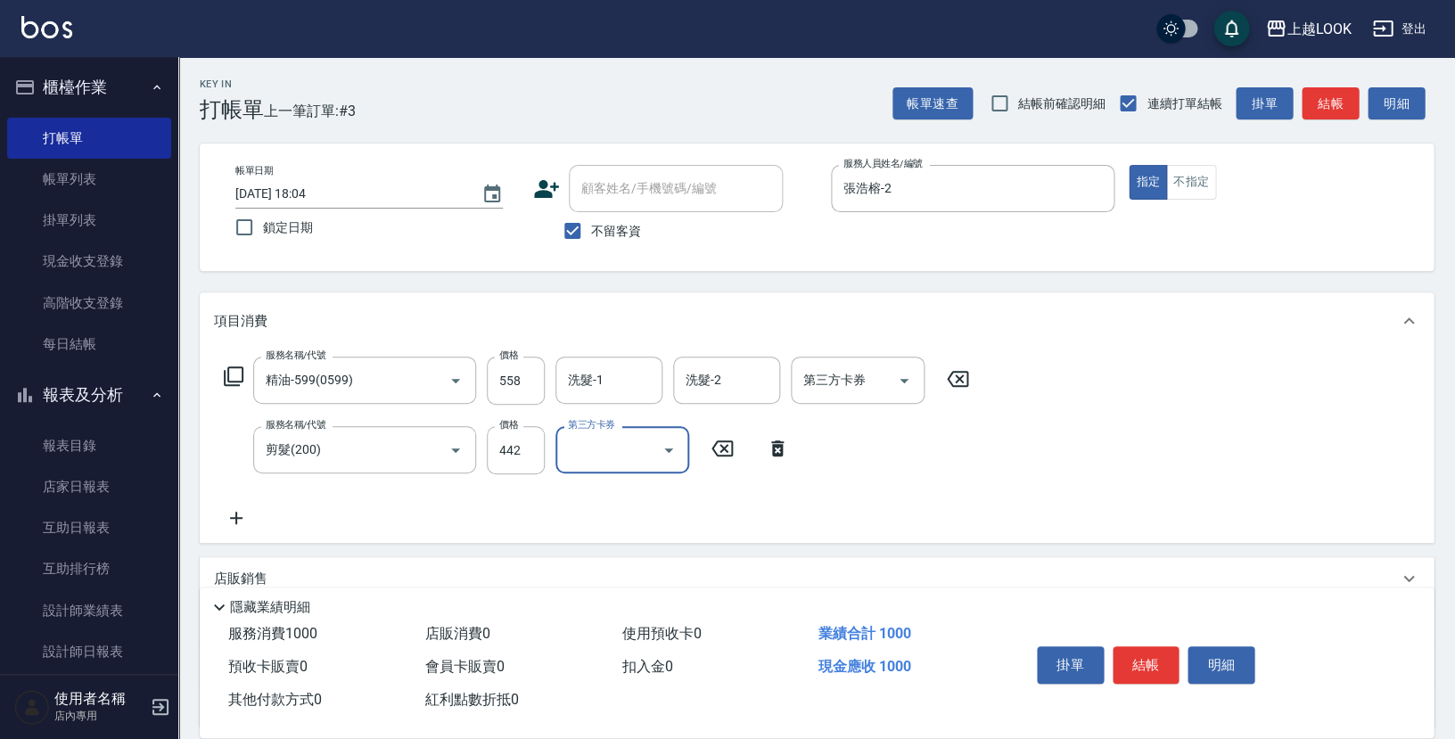
click at [669, 448] on icon "Open" at bounding box center [668, 450] width 21 height 21
click at [644, 639] on span "儲值卡" at bounding box center [622, 638] width 134 height 29
type input "儲值卡"
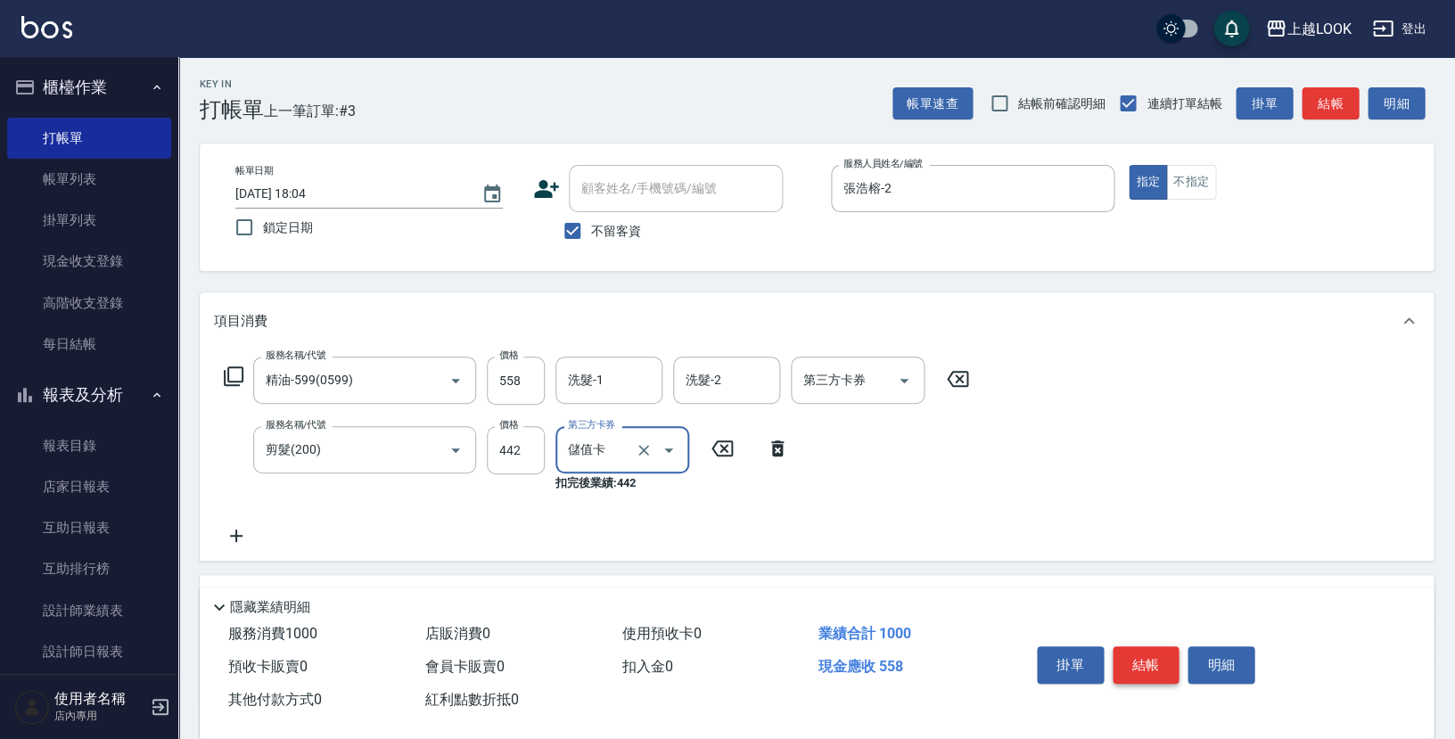
click at [1147, 659] on button "結帳" at bounding box center [1146, 664] width 67 height 37
